Goal: Task Accomplishment & Management: Manage account settings

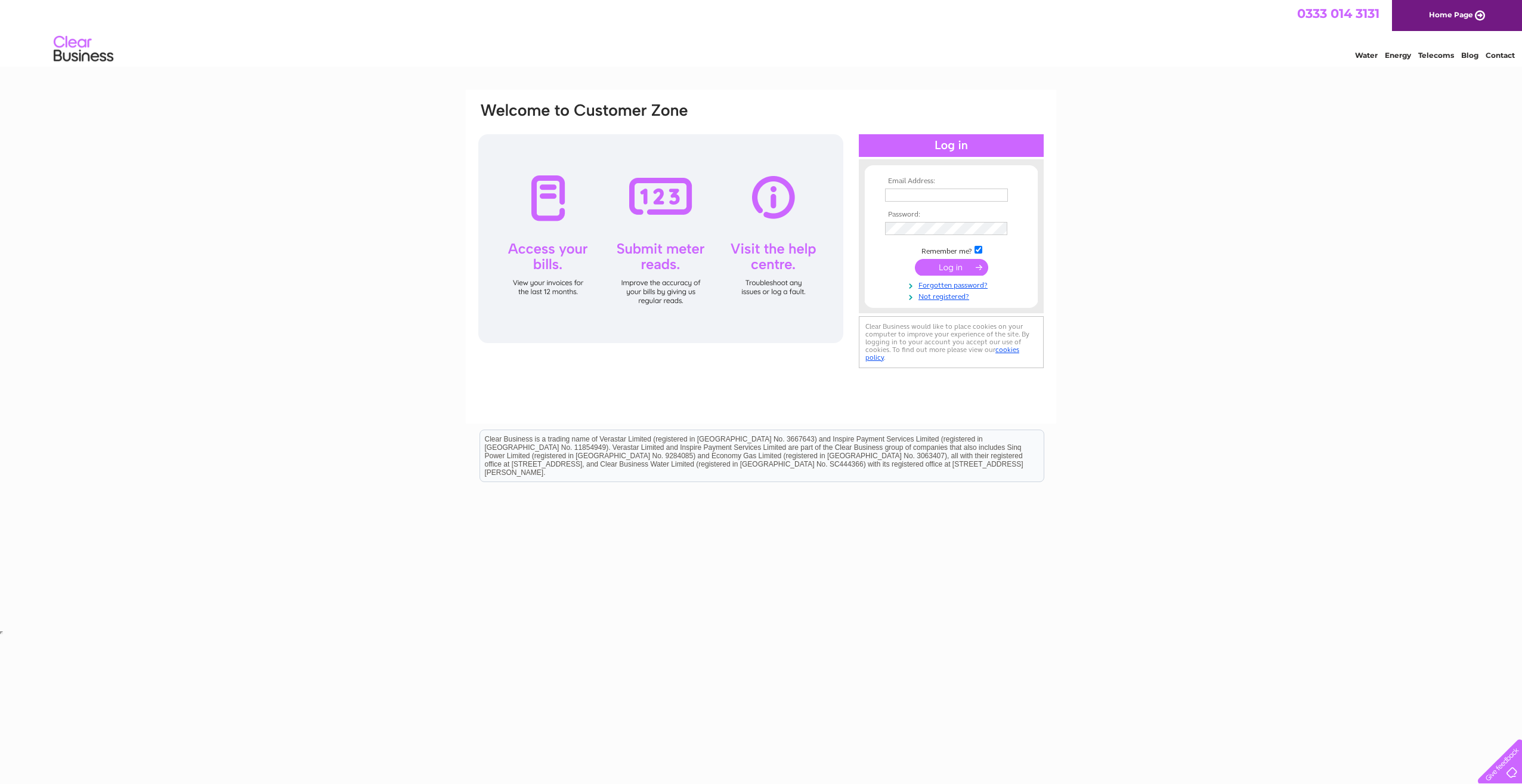
type input "[PERSON_NAME][EMAIL_ADDRESS][PERSON_NAME][DOMAIN_NAME]"
click at [948, 264] on input "submit" at bounding box center [952, 267] width 73 height 16
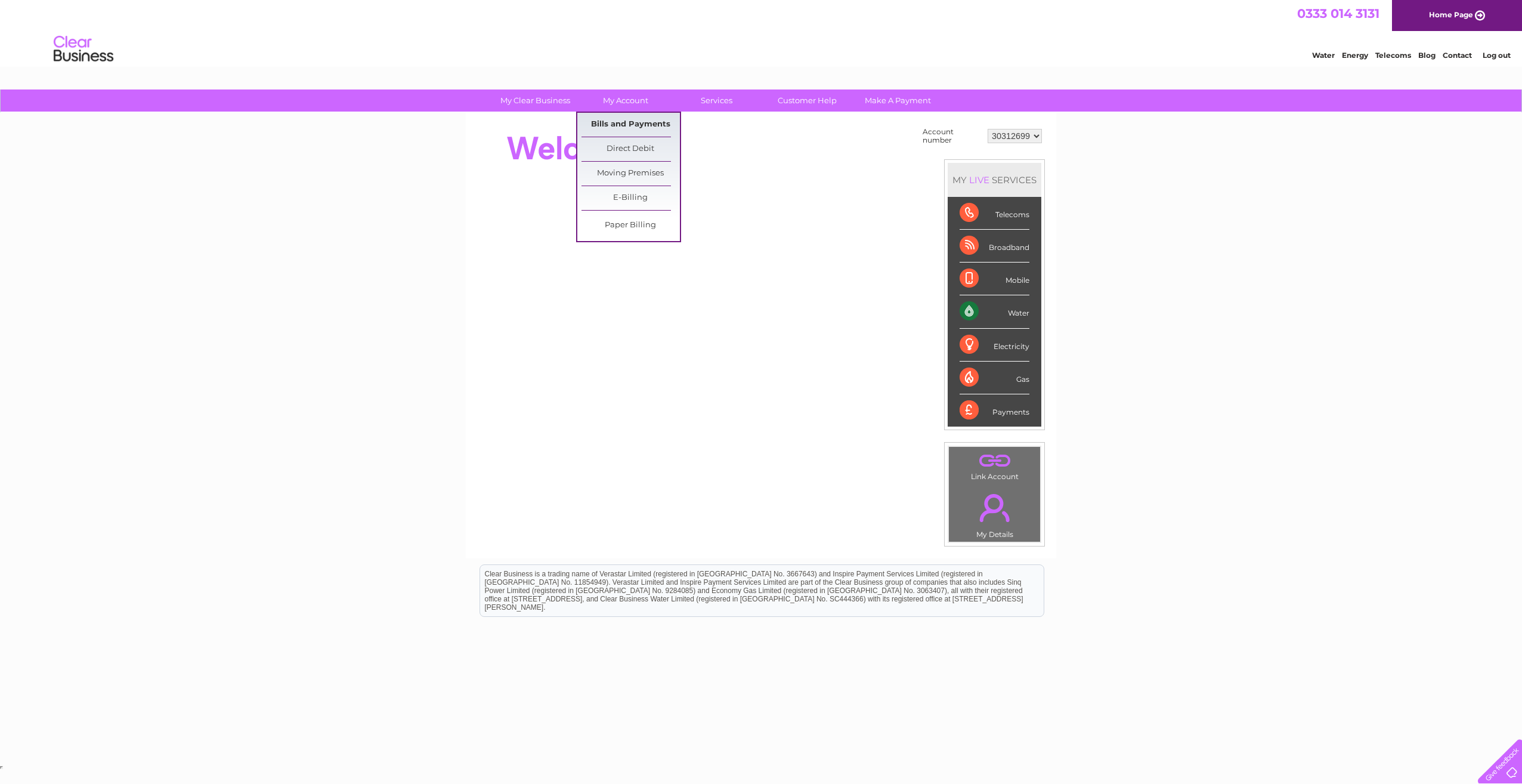
click at [631, 126] on link "Bills and Payments" at bounding box center [630, 124] width 98 height 24
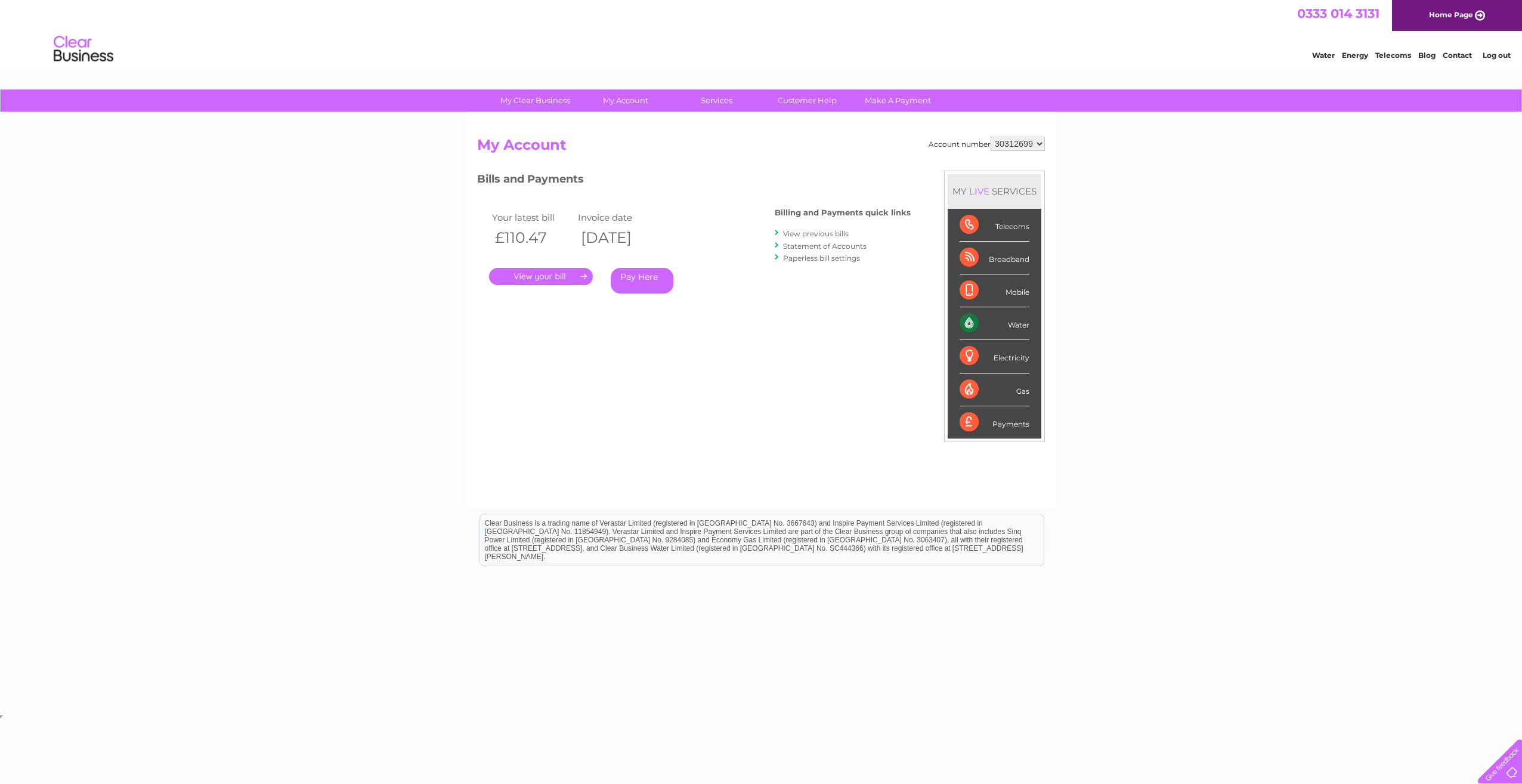
click at [577, 275] on link "." at bounding box center [541, 276] width 104 height 17
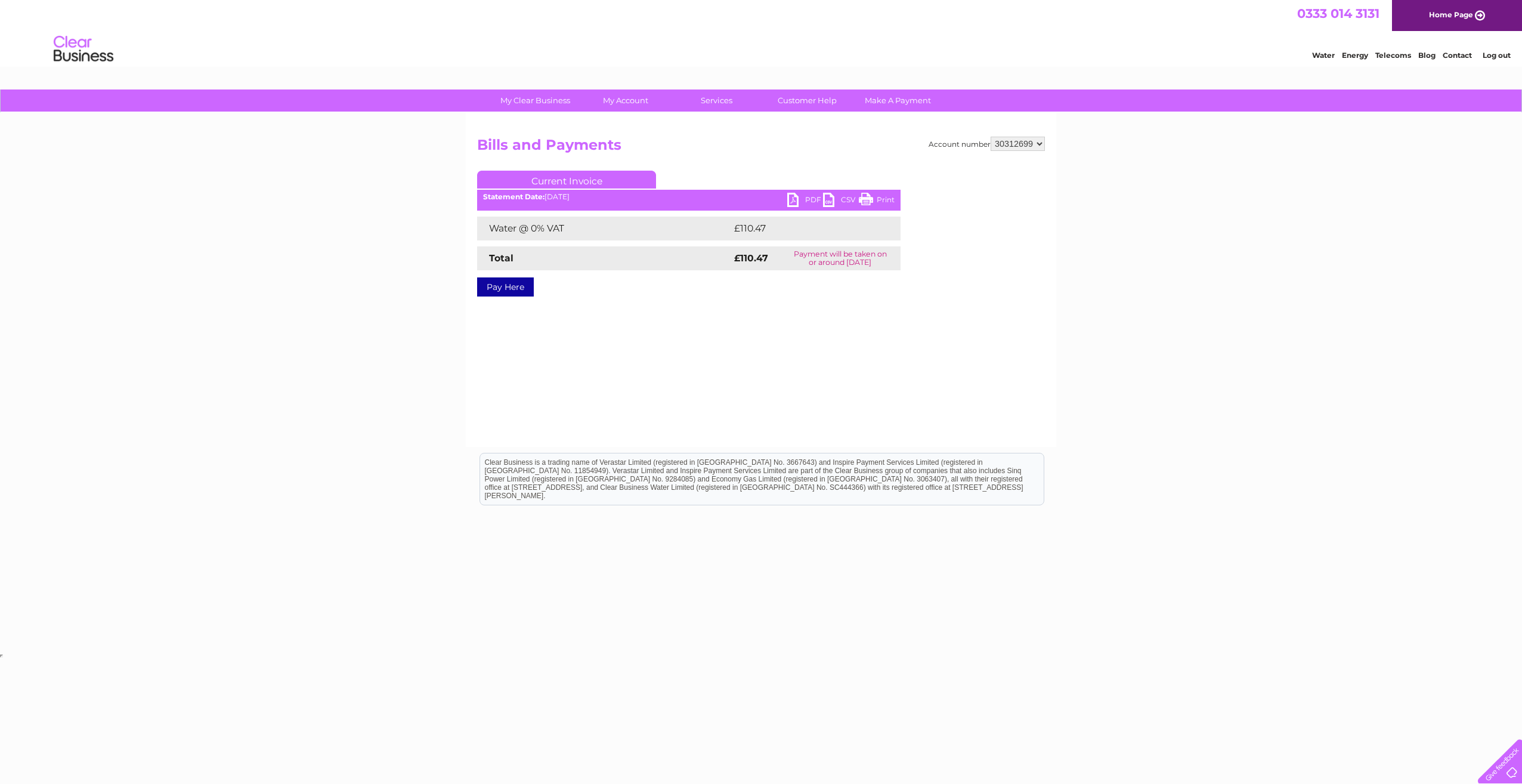
click at [807, 199] on link "PDF" at bounding box center [805, 201] width 36 height 17
